Goal: Navigation & Orientation: Find specific page/section

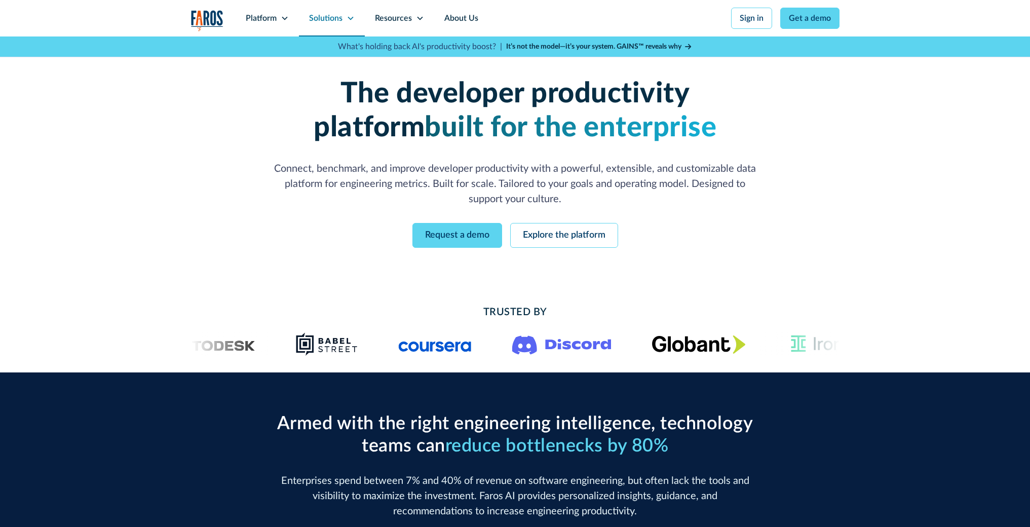
click at [354, 21] on div "Solutions" at bounding box center [332, 18] width 66 height 36
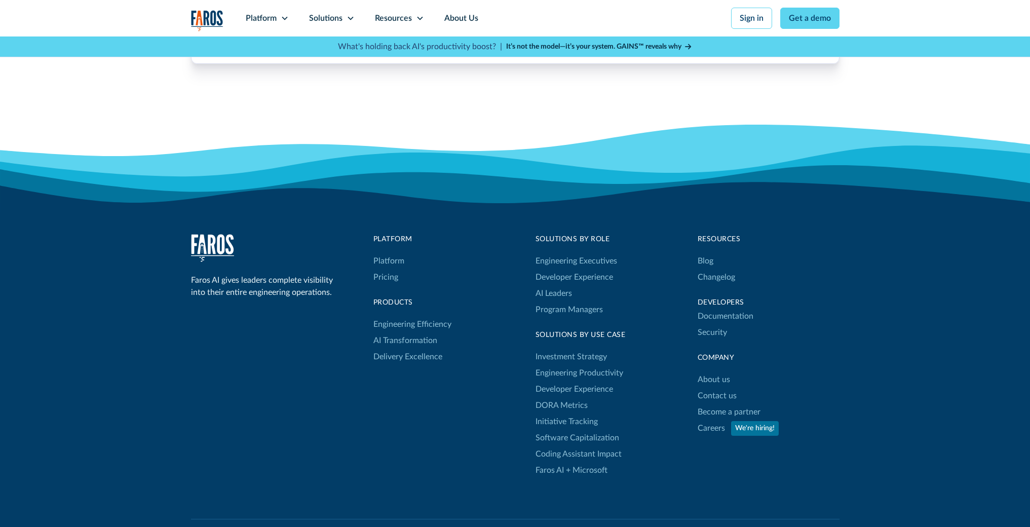
scroll to position [3275, 0]
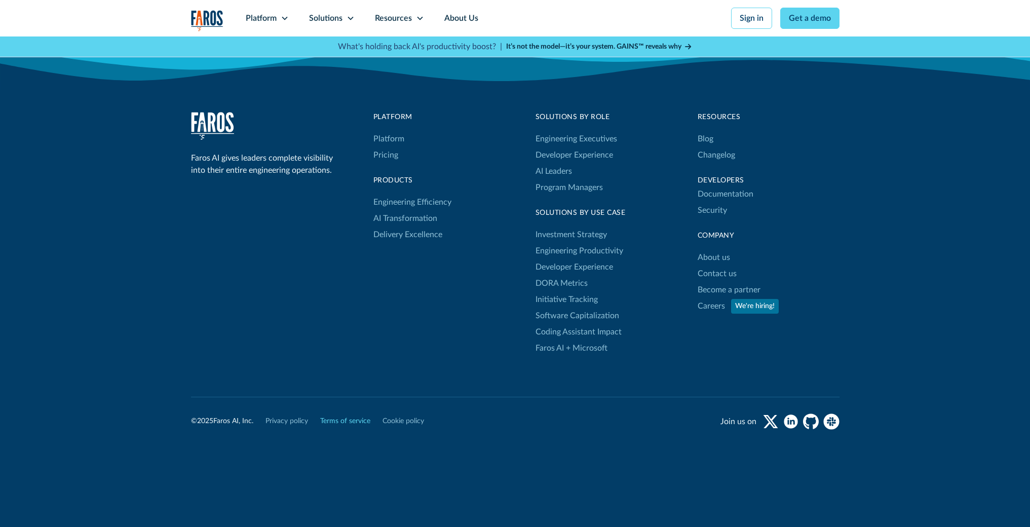
click at [351, 424] on link "Terms of service" at bounding box center [345, 421] width 50 height 11
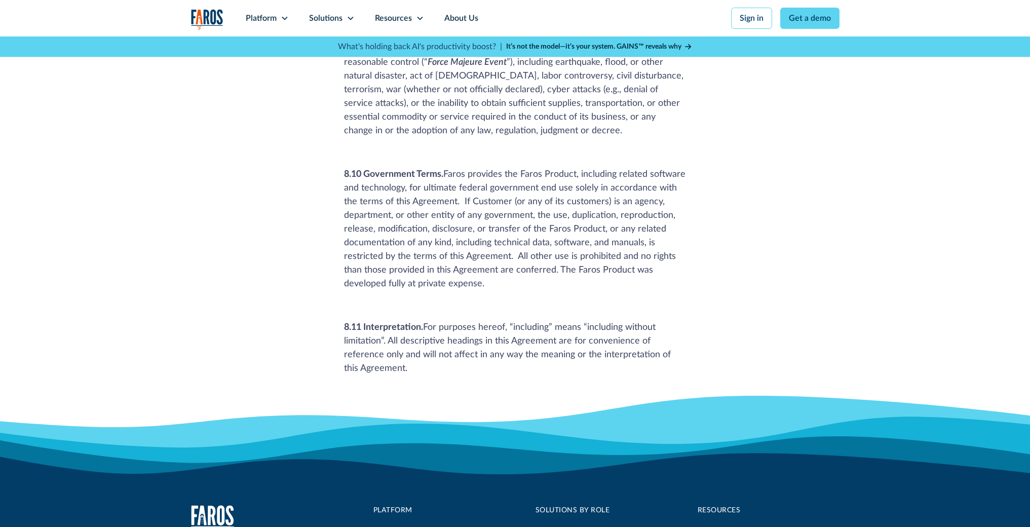
scroll to position [6348, 0]
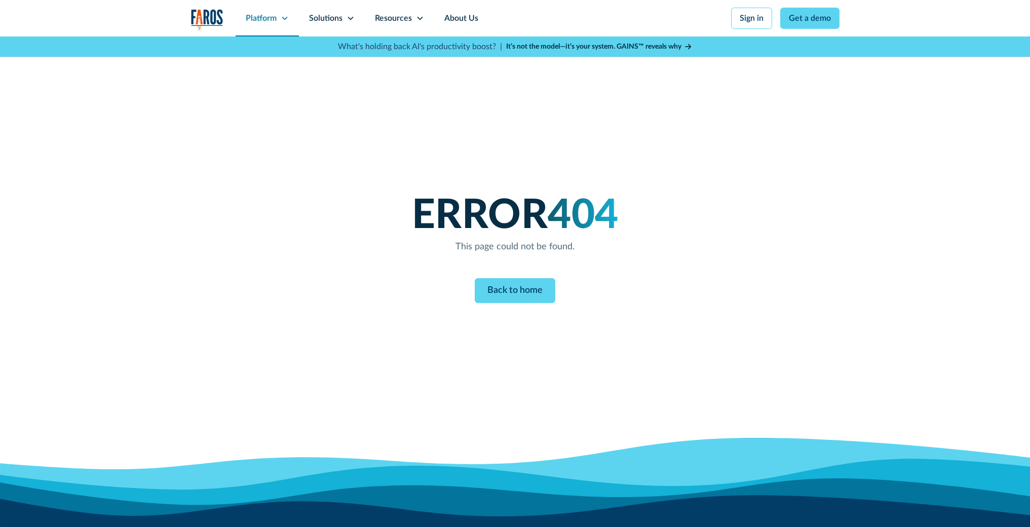
click at [284, 20] on icon at bounding box center [285, 18] width 8 height 8
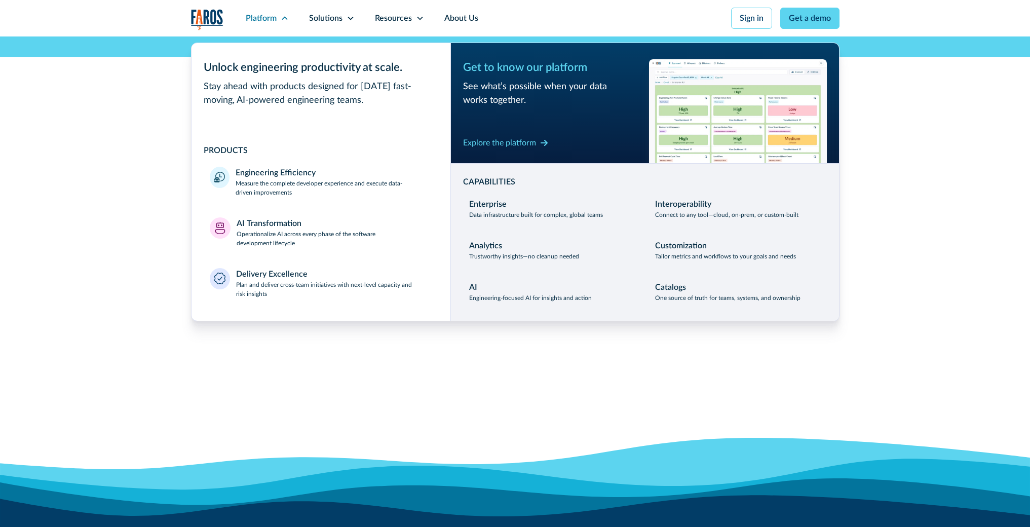
click at [419, 371] on div "ERROR 404 This page could not be found. Back to home" at bounding box center [515, 247] width 1030 height 422
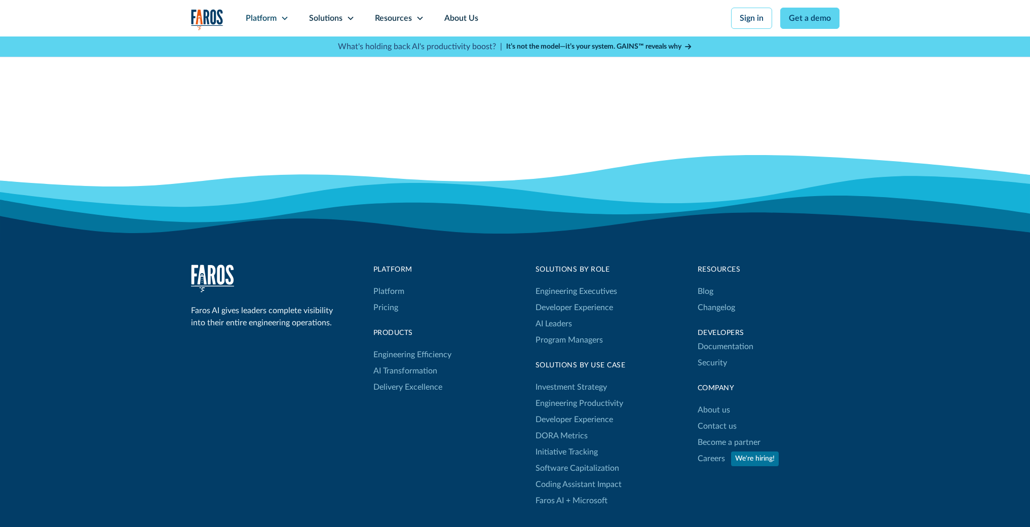
scroll to position [435, 0]
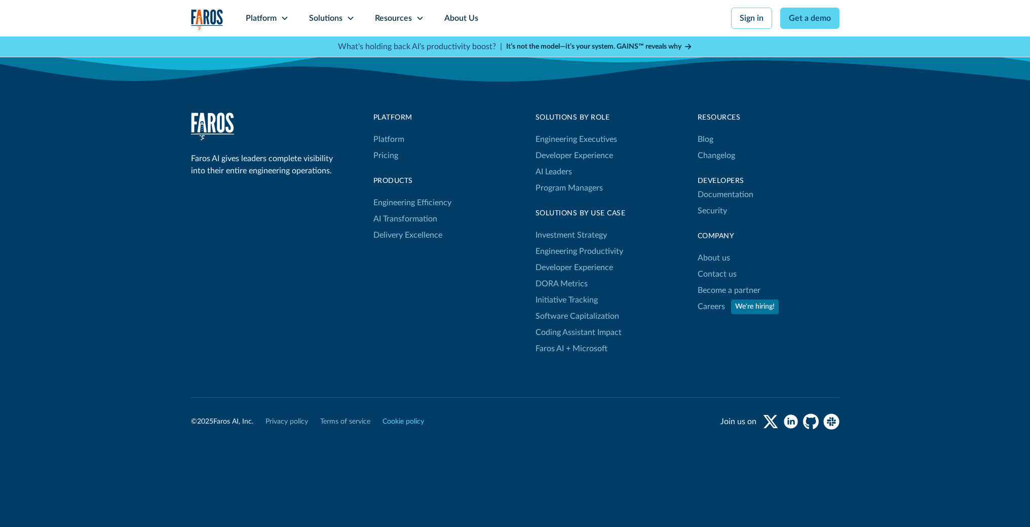
click at [407, 424] on link "Cookie policy" at bounding box center [404, 422] width 42 height 11
click at [348, 425] on link "Terms of service" at bounding box center [345, 422] width 50 height 11
click at [301, 421] on link "Privacy policy" at bounding box center [287, 422] width 43 height 11
